Goal: Transaction & Acquisition: Book appointment/travel/reservation

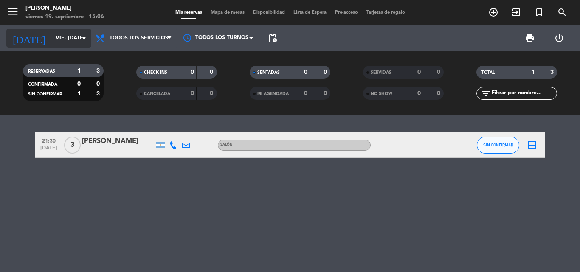
click at [85, 39] on icon "arrow_drop_down" at bounding box center [84, 38] width 10 height 10
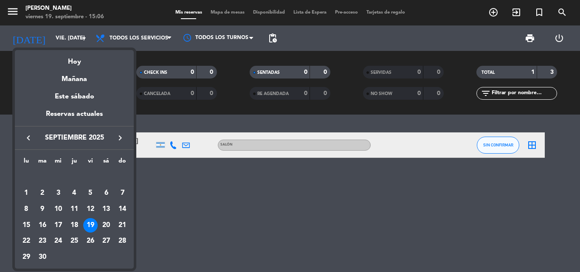
click at [155, 223] on div at bounding box center [290, 136] width 580 height 272
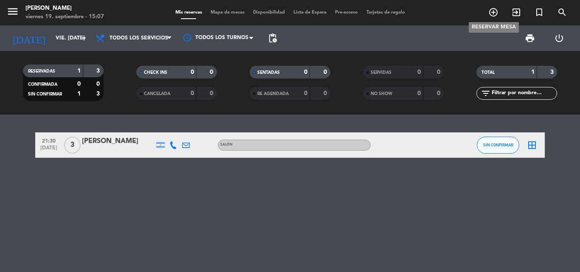
click at [496, 12] on icon "add_circle_outline" at bounding box center [493, 12] width 10 height 10
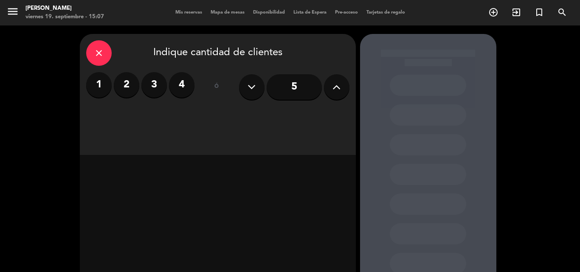
click at [150, 87] on label "3" at bounding box center [153, 84] width 25 height 25
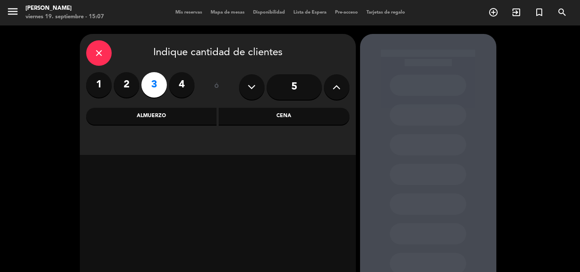
click at [296, 110] on div "Cena" at bounding box center [284, 116] width 131 height 17
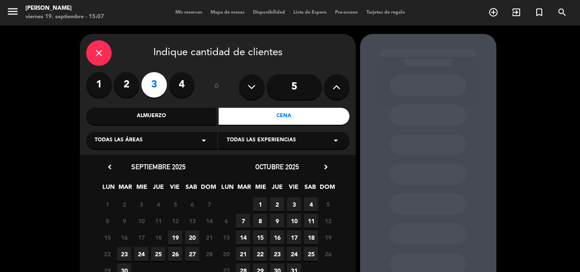
click at [173, 234] on span "19" at bounding box center [175, 238] width 14 height 14
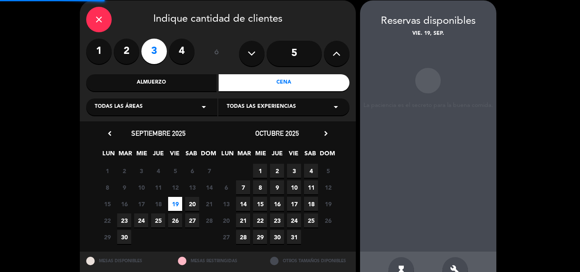
scroll to position [34, 0]
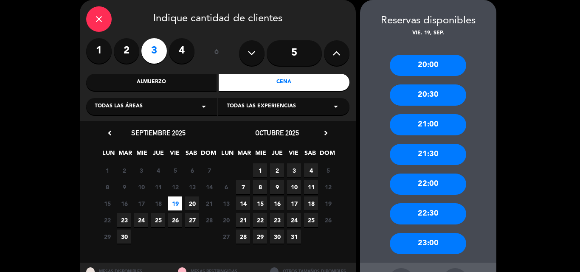
click at [439, 65] on div "20:00" at bounding box center [428, 65] width 76 height 21
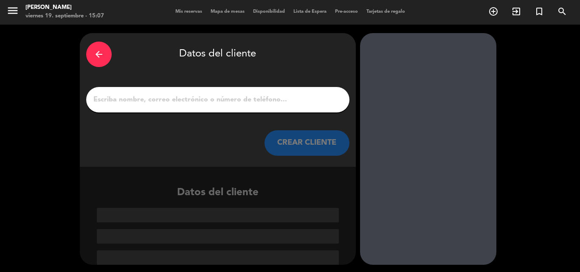
scroll to position [0, 0]
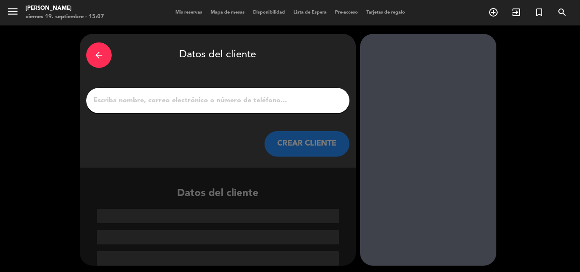
click at [278, 98] on input "1" at bounding box center [218, 101] width 251 height 12
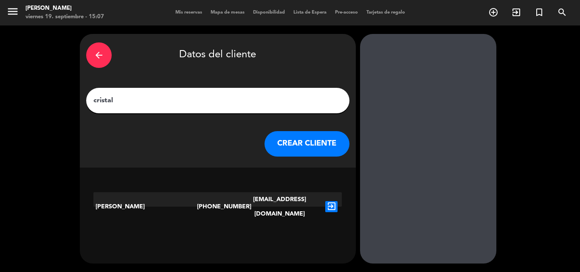
type input "cristal"
click at [289, 144] on button "CREAR CLIENTE" at bounding box center [307, 143] width 85 height 25
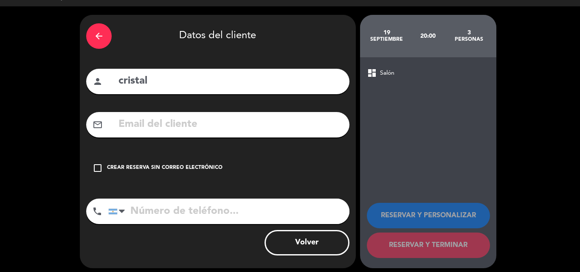
scroll to position [24, 0]
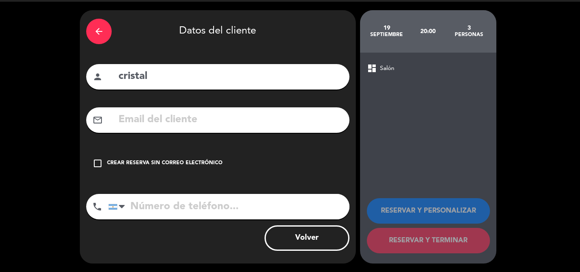
click at [96, 162] on icon "check_box_outline_blank" at bounding box center [98, 163] width 10 height 10
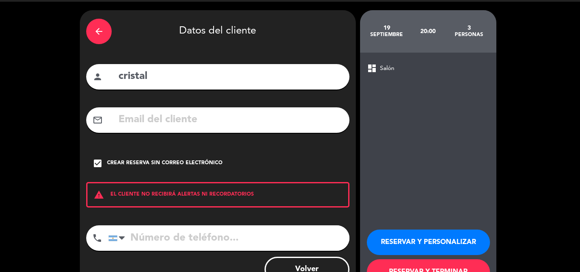
scroll to position [55, 0]
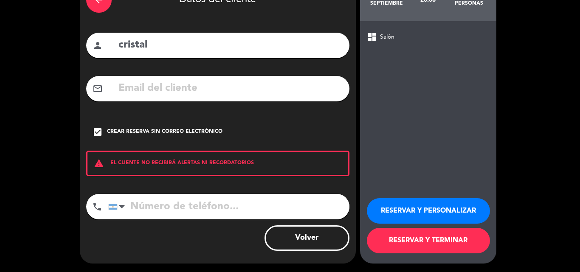
click at [445, 241] on button "RESERVAR Y TERMINAR" at bounding box center [428, 240] width 123 height 25
